Goal: Task Accomplishment & Management: Use online tool/utility

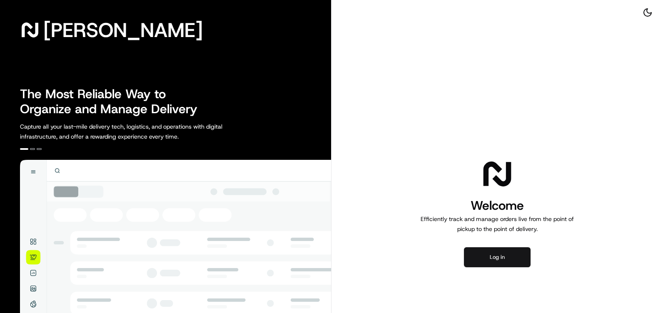
click at [505, 258] on button "Log in" at bounding box center [497, 257] width 67 height 20
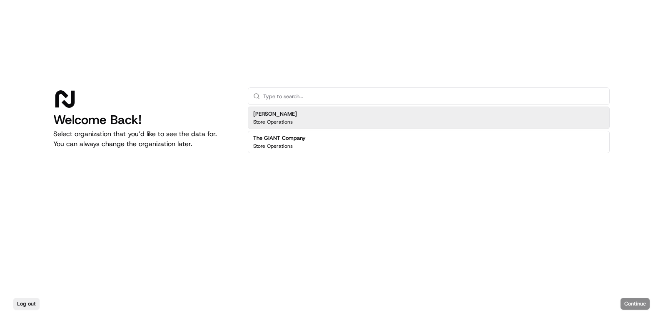
click at [279, 117] on h2 "[PERSON_NAME]" at bounding box center [275, 113] width 44 height 7
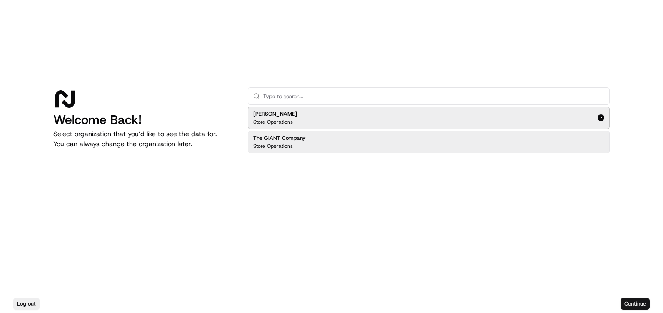
click at [635, 303] on button "Continue" at bounding box center [634, 304] width 29 height 12
